Goal: Obtain resource: Obtain resource

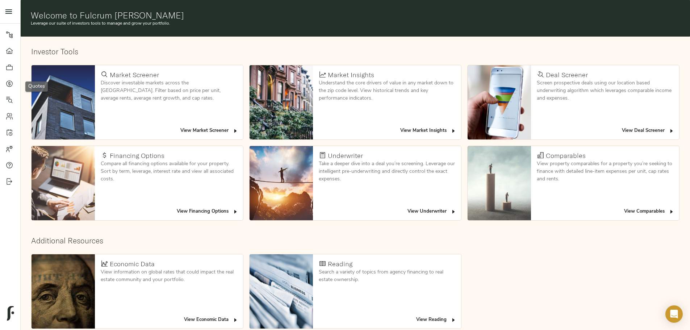
click at [11, 85] on icon at bounding box center [9, 83] width 7 height 7
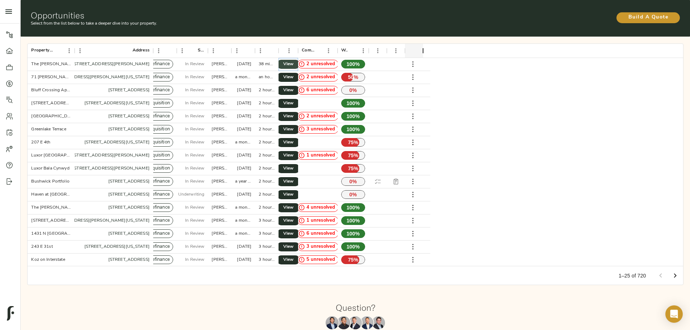
click at [293, 61] on span "View" at bounding box center [288, 65] width 9 height 8
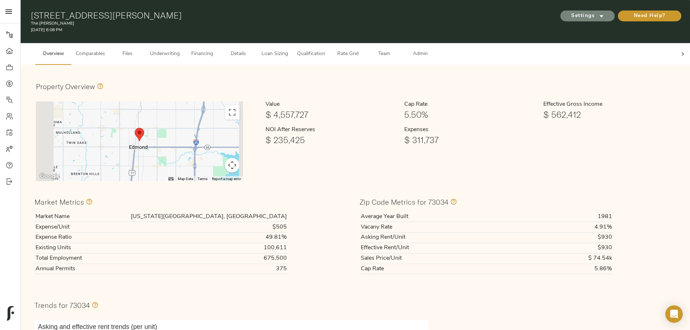
click at [568, 13] on span "Settings" at bounding box center [588, 16] width 40 height 9
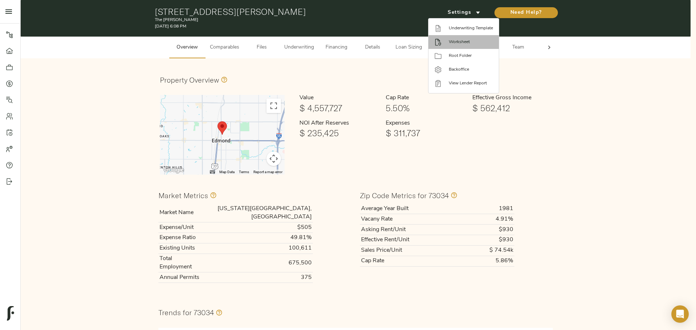
click at [464, 42] on span "Worksheet" at bounding box center [471, 42] width 44 height 7
click at [464, 32] on li "Underwriting Template" at bounding box center [463, 28] width 70 height 14
click at [249, 119] on div at bounding box center [348, 165] width 696 height 330
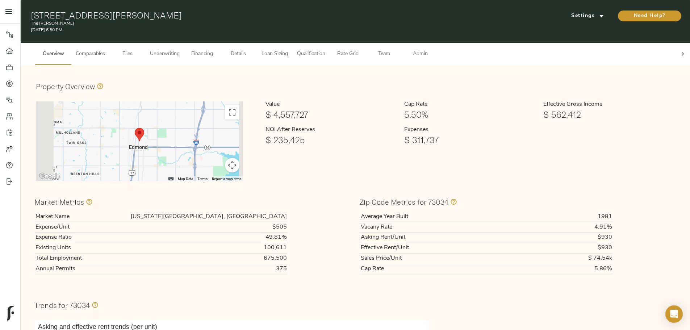
click at [239, 158] on button "Map camera controls" at bounding box center [232, 165] width 14 height 14
click at [239, 105] on button "Toggle fullscreen view" at bounding box center [232, 112] width 14 height 14
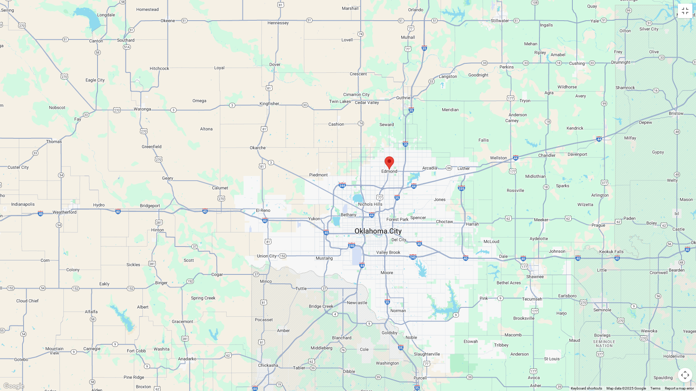
drag, startPoint x: 399, startPoint y: 228, endPoint x: 404, endPoint y: 197, distance: 32.0
click at [404, 197] on div at bounding box center [701, 361] width 696 height 391
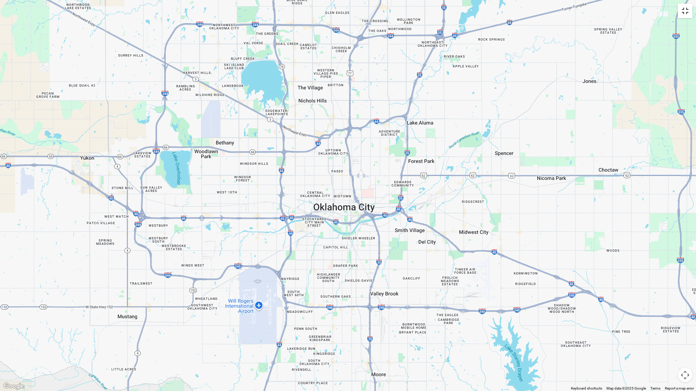
click at [685, 17] on button "Toggle fullscreen view" at bounding box center [685, 11] width 14 height 14
